Goal: Task Accomplishment & Management: Use online tool/utility

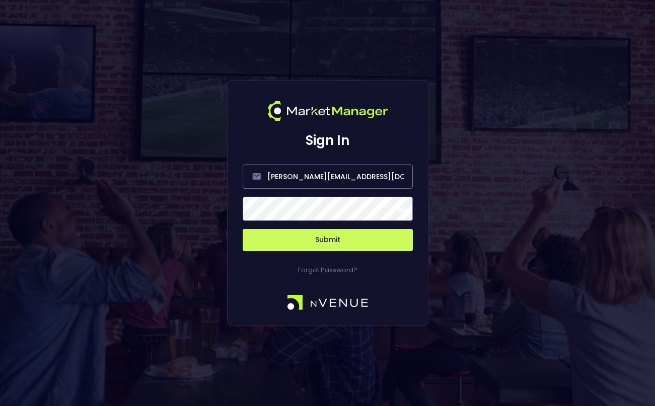
click at [310, 242] on button "Submit" at bounding box center [328, 240] width 170 height 22
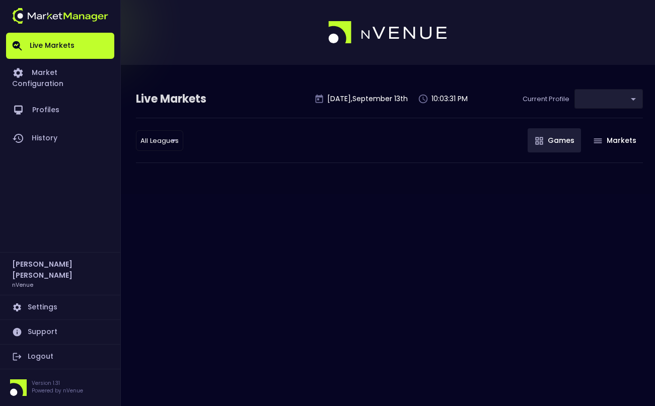
type input "0d810fa5-e353-4d9c-b11d-31f095cae871"
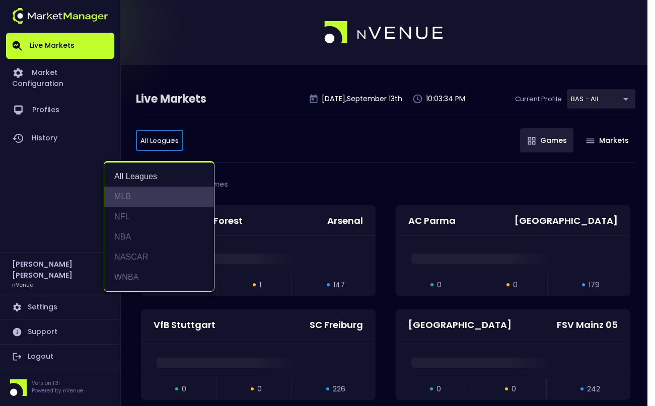
click at [159, 193] on li "MLB" at bounding box center [159, 197] width 110 height 20
type input "MLB"
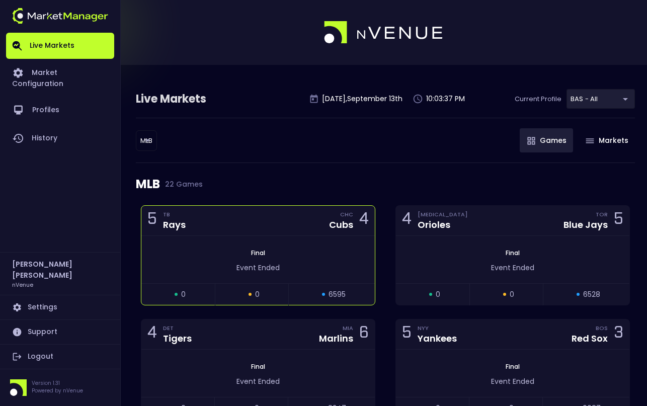
click at [265, 232] on div "5 TB Rays CHC Cubs 4" at bounding box center [257, 221] width 233 height 30
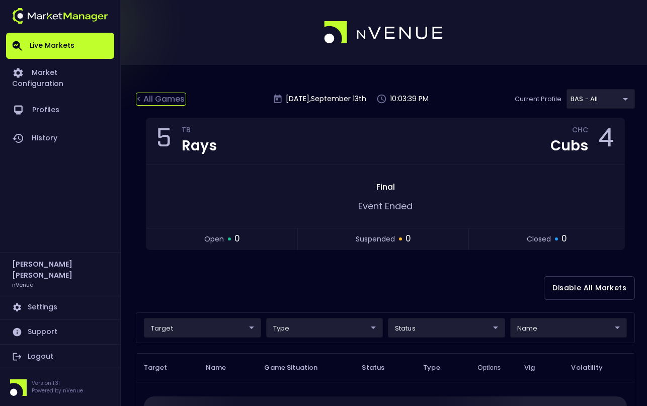
click at [173, 102] on div "< All Games" at bounding box center [161, 99] width 50 height 13
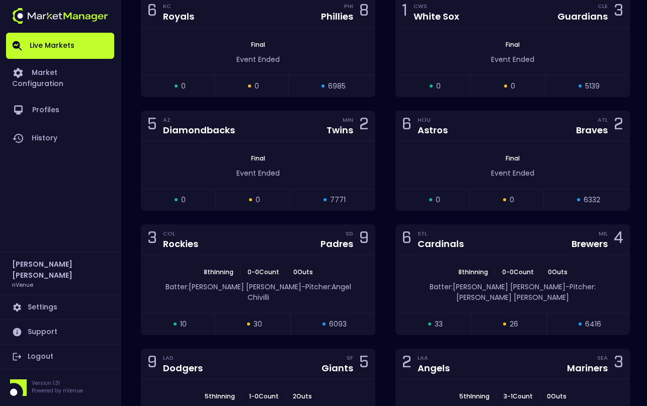
scroll to position [553, 0]
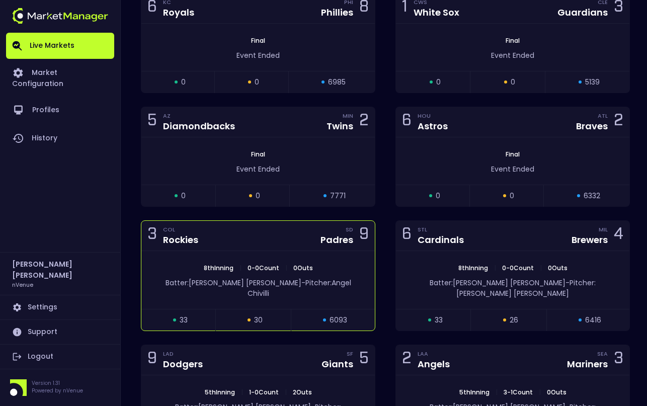
click at [253, 236] on div "3 COL Rockies SD Padres 9" at bounding box center [257, 236] width 233 height 30
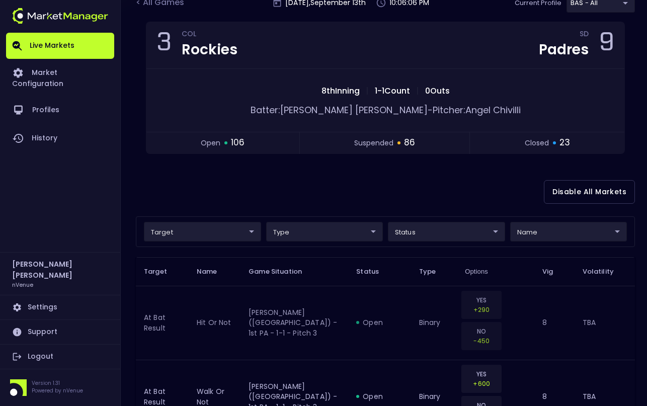
scroll to position [101, 0]
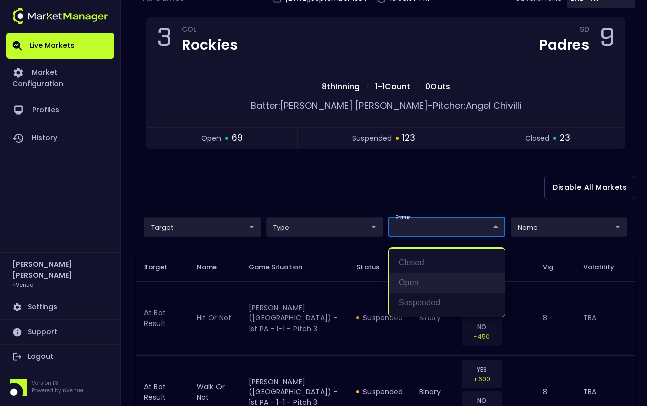
click at [433, 283] on li "open" at bounding box center [446, 283] width 116 height 20
type input "open"
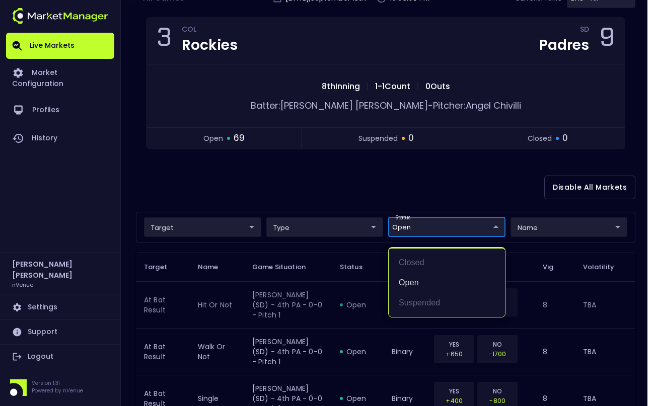
click at [311, 204] on div at bounding box center [327, 203] width 655 height 406
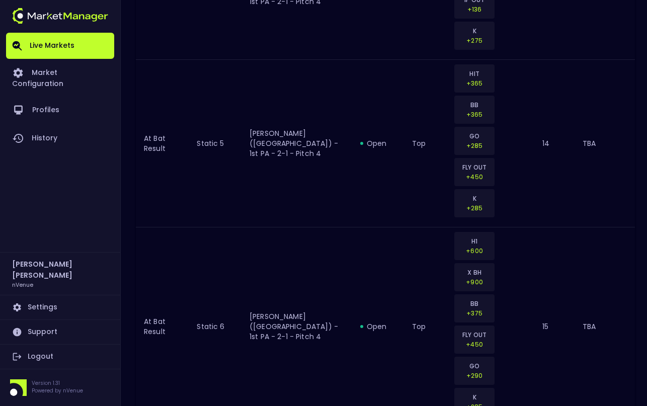
scroll to position [1603, 0]
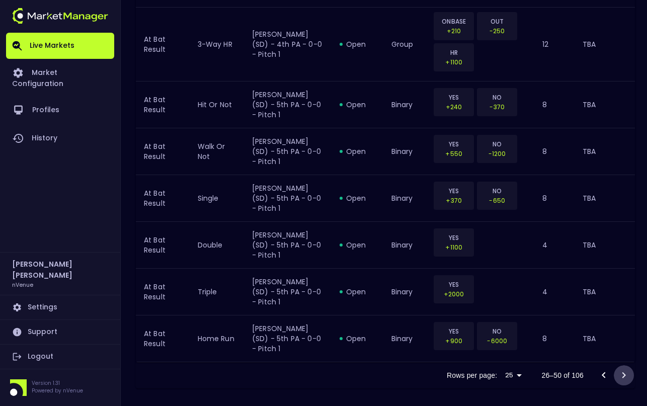
click at [626, 372] on icon "Go to next page" at bounding box center [624, 375] width 12 height 12
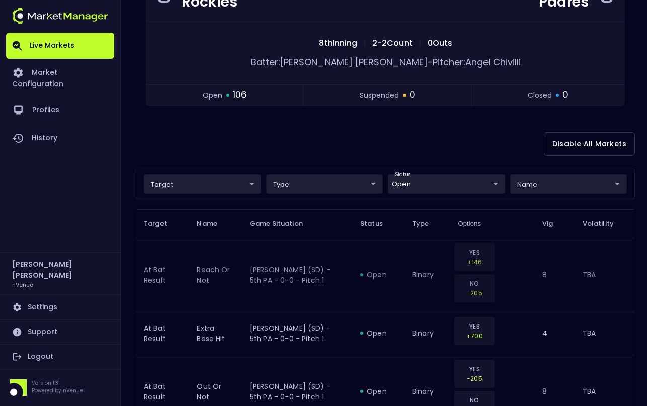
scroll to position [143, 0]
click at [415, 148] on div "Disable All Markets" at bounding box center [385, 144] width 499 height 49
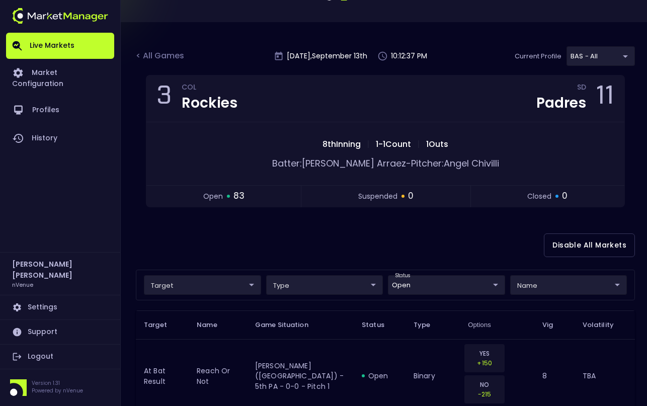
scroll to position [93, 0]
